Goal: Task Accomplishment & Management: Manage account settings

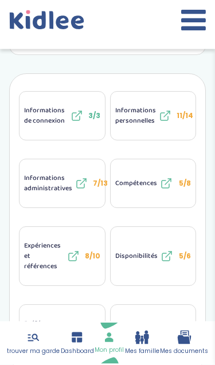
scroll to position [193, 0]
click at [124, 323] on span "Facturation" at bounding box center [133, 328] width 36 height 10
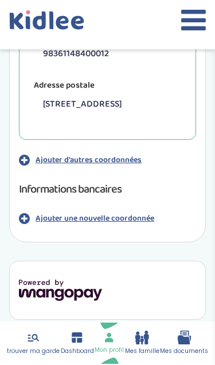
scroll to position [424, 0]
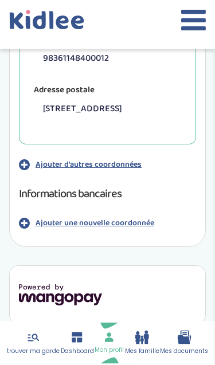
click at [121, 171] on p "Ajouter d'autres coordonnées" at bounding box center [88, 165] width 106 height 12
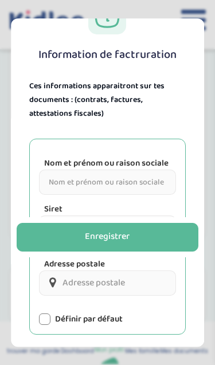
scroll to position [45, 0]
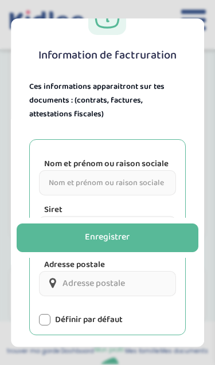
click at [128, 184] on input "Nom et prénom ou raison sociale" at bounding box center [107, 182] width 137 height 25
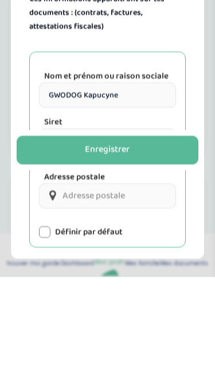
type input "GWODOG Kapucyne"
click at [137, 223] on button "Enregistrer" at bounding box center [108, 237] width 182 height 29
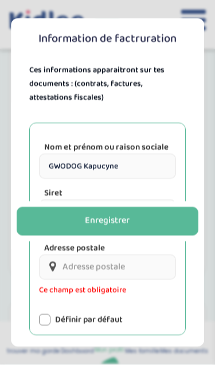
scroll to position [392, 0]
click at [113, 228] on div "Enregistrer" at bounding box center [107, 221] width 45 height 13
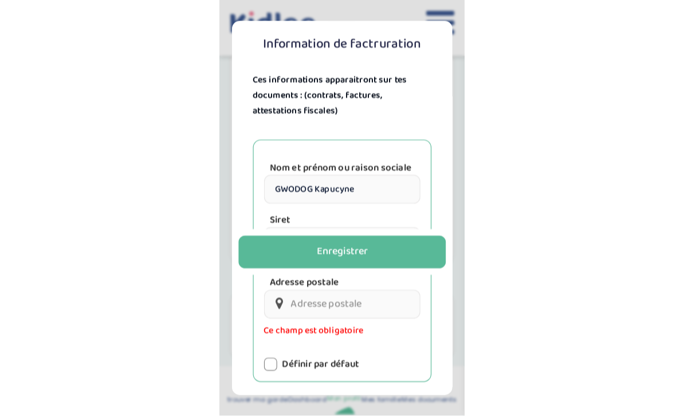
scroll to position [157, 0]
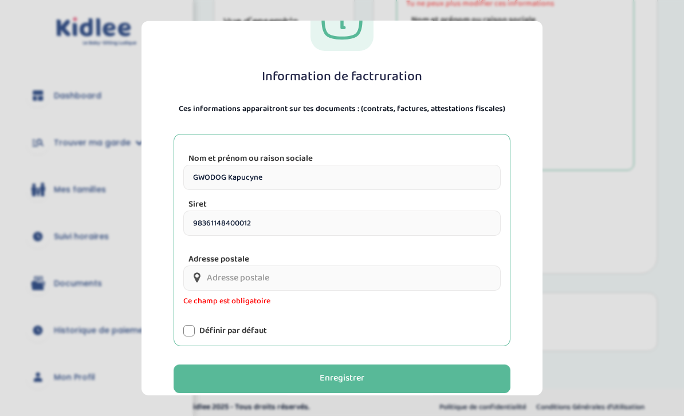
click at [214, 266] on input "Adresse postale" at bounding box center [341, 278] width 317 height 25
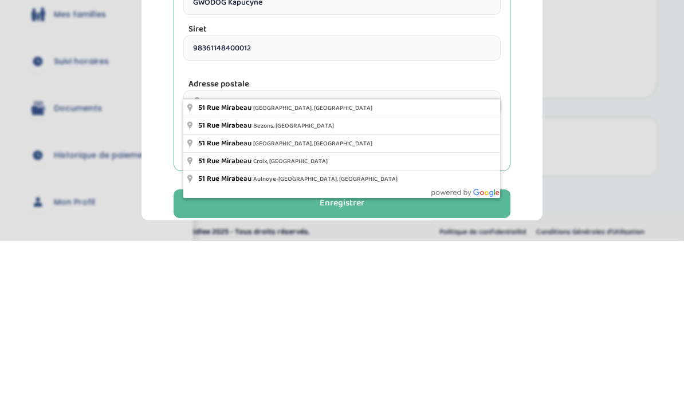
type input "51 Rue Mirabeau, Ivry-sur-Seine, France"
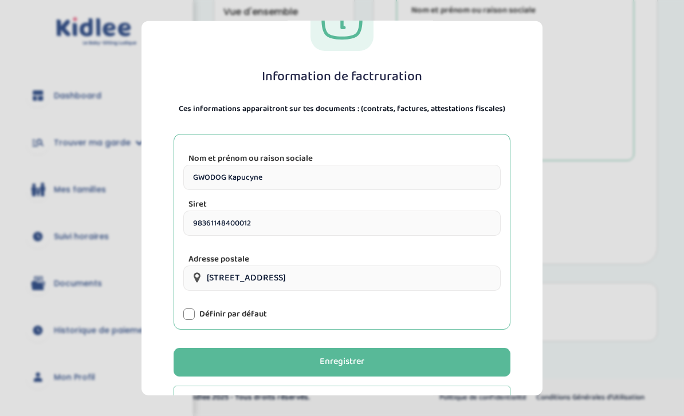
click at [191, 309] on div at bounding box center [188, 314] width 11 height 11
click at [214, 356] on div "Enregistrer" at bounding box center [341, 362] width 45 height 13
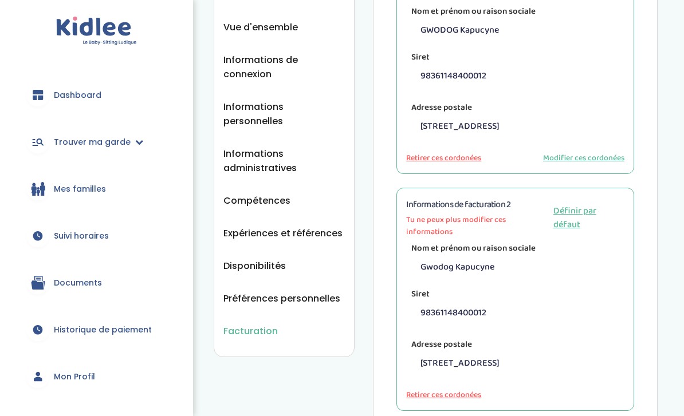
scroll to position [177, 0]
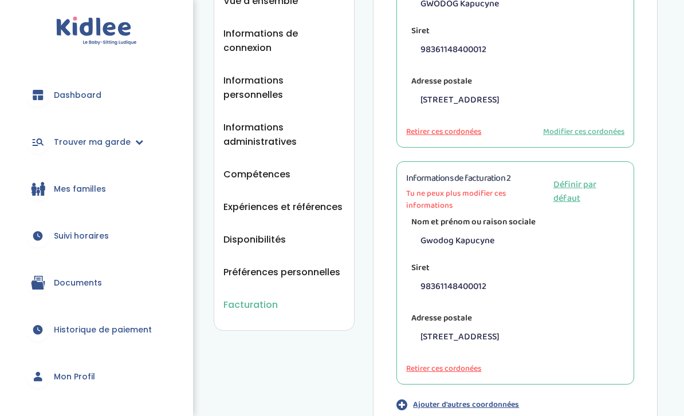
click at [214, 364] on button "Retirer ces cordonées" at bounding box center [443, 370] width 75 height 12
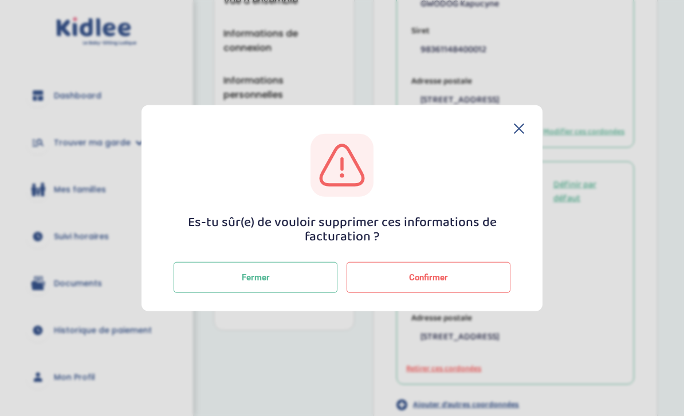
click at [214, 293] on button "Confirmer" at bounding box center [428, 277] width 164 height 31
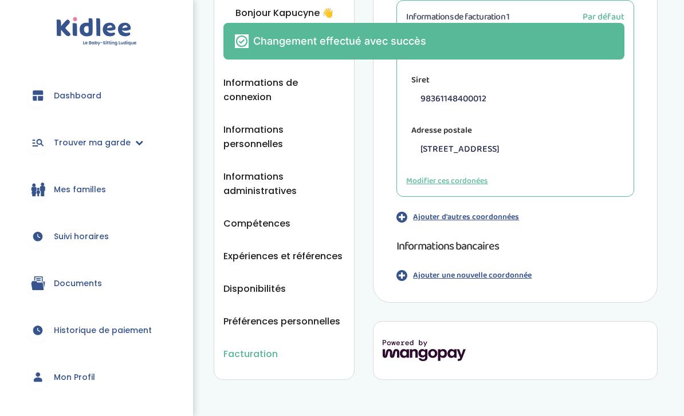
click at [214, 282] on p "Ajouter une nouvelle coordonnée" at bounding box center [472, 276] width 119 height 12
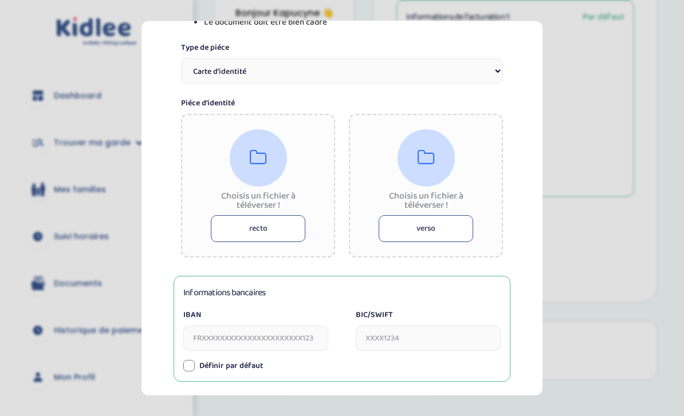
scroll to position [211, 0]
click at [214, 226] on button "recto" at bounding box center [258, 227] width 94 height 27
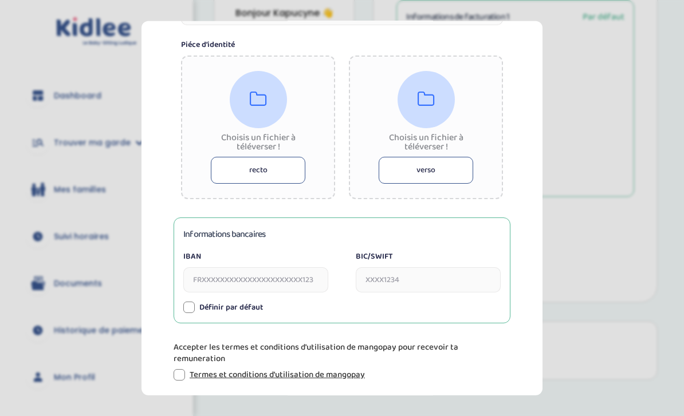
scroll to position [280, 0]
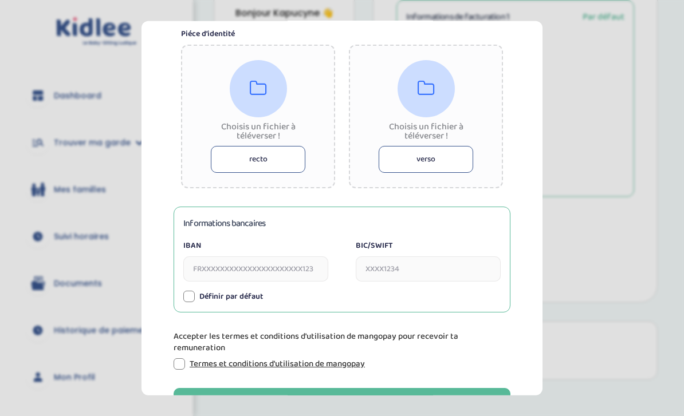
click at [214, 163] on button "recto" at bounding box center [258, 158] width 94 height 27
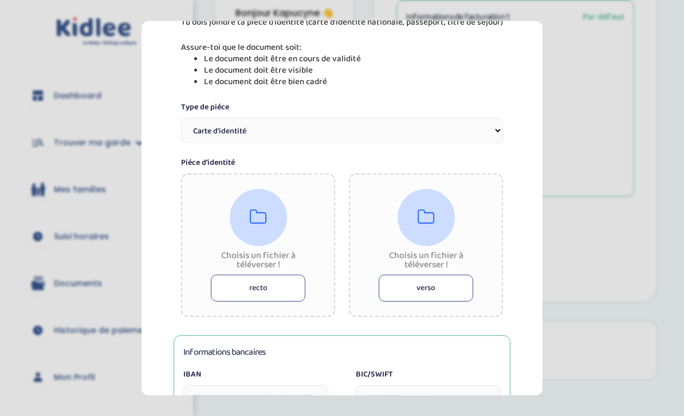
scroll to position [152, 0]
click at [214, 132] on select "Carte d’identité Passeport Permis de conduire" at bounding box center [342, 129] width 322 height 25
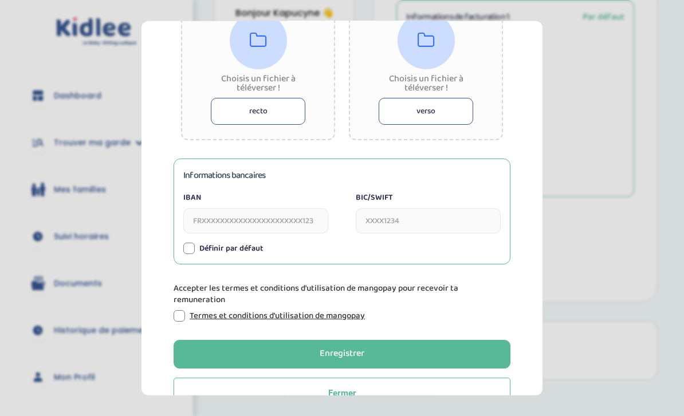
scroll to position [327, 0]
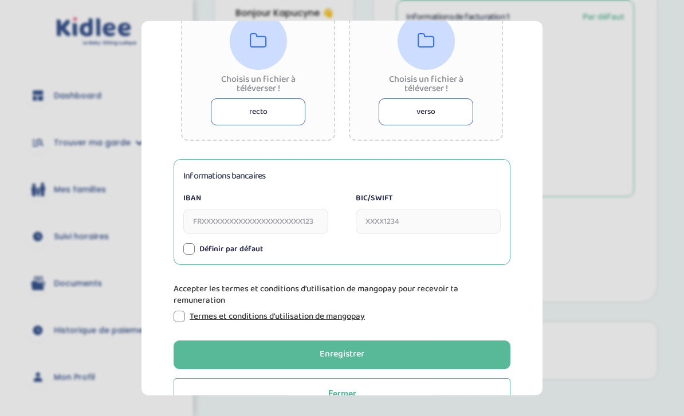
click at [214, 218] on input "IBAN" at bounding box center [255, 220] width 145 height 25
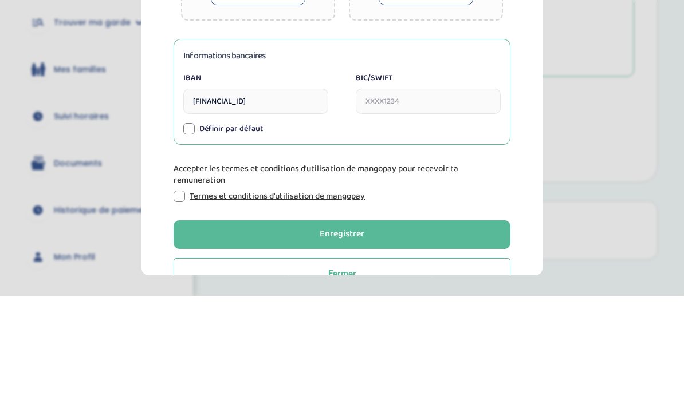
type input "FR7630003038600005037128963"
click at [214, 208] on input "BIC/SWIFT" at bounding box center [428, 220] width 145 height 25
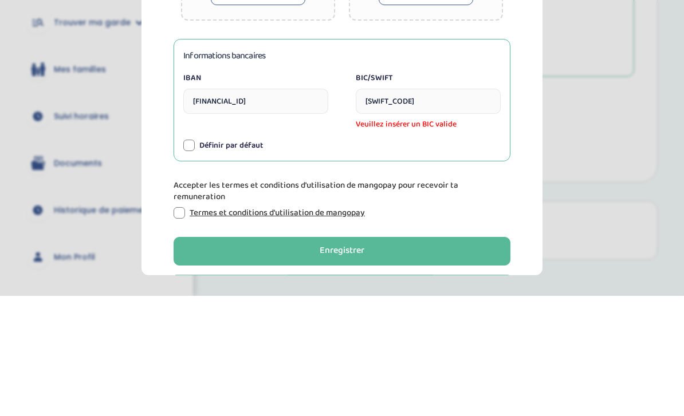
type input "SOGEFRPP"
click at [188, 159] on div "Informations bancaires IBAN FR7630003038600005037128963 BIC/SWIFT SOGEFRPP Veui…" at bounding box center [341, 220] width 337 height 123
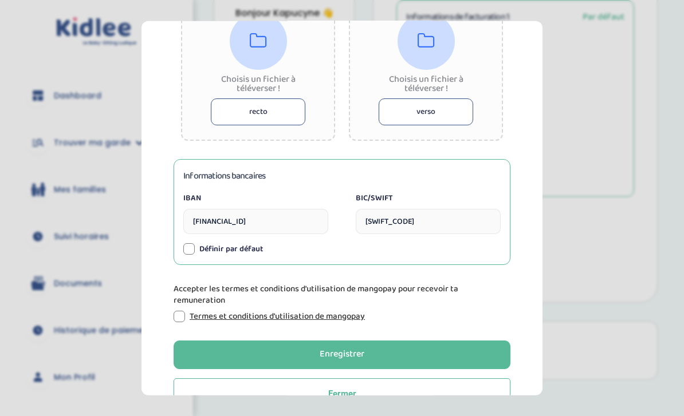
click at [190, 254] on div at bounding box center [188, 248] width 11 height 11
click at [178, 320] on div at bounding box center [178, 315] width 11 height 11
click at [214, 354] on div "Enregistrer" at bounding box center [341, 354] width 45 height 13
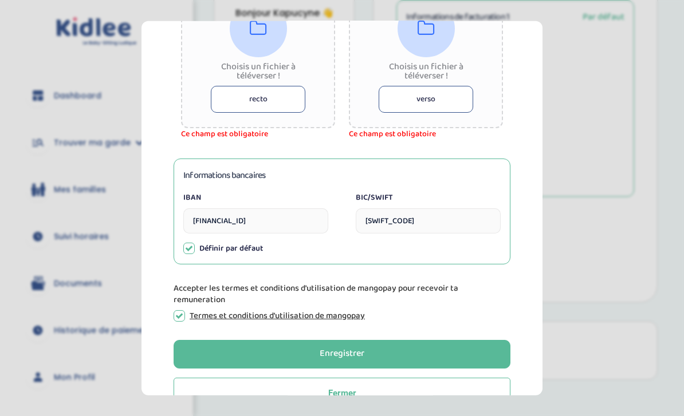
scroll to position [340, 0]
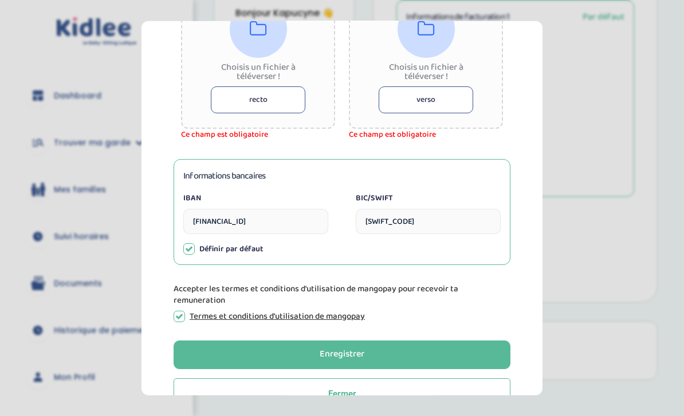
click at [214, 359] on button "Enregistrer" at bounding box center [341, 354] width 337 height 29
click at [214, 361] on div "Enregistrer" at bounding box center [341, 354] width 45 height 13
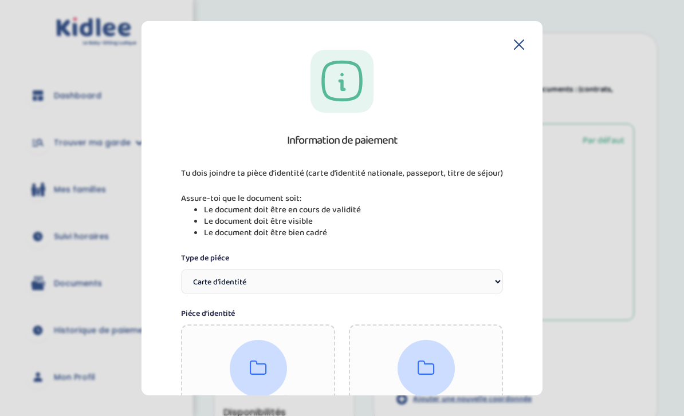
scroll to position [0, 0]
